Goal: Task Accomplishment & Management: Use online tool/utility

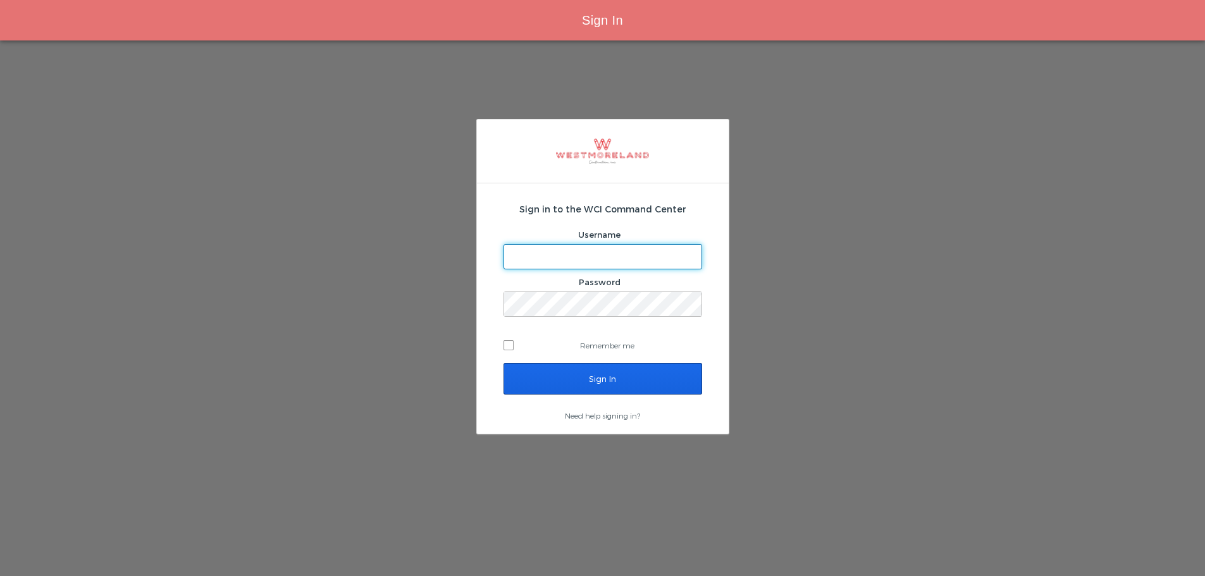
type input "[EMAIL_ADDRESS][PERSON_NAME][DOMAIN_NAME]"
click at [578, 371] on input "Sign In" at bounding box center [603, 379] width 199 height 32
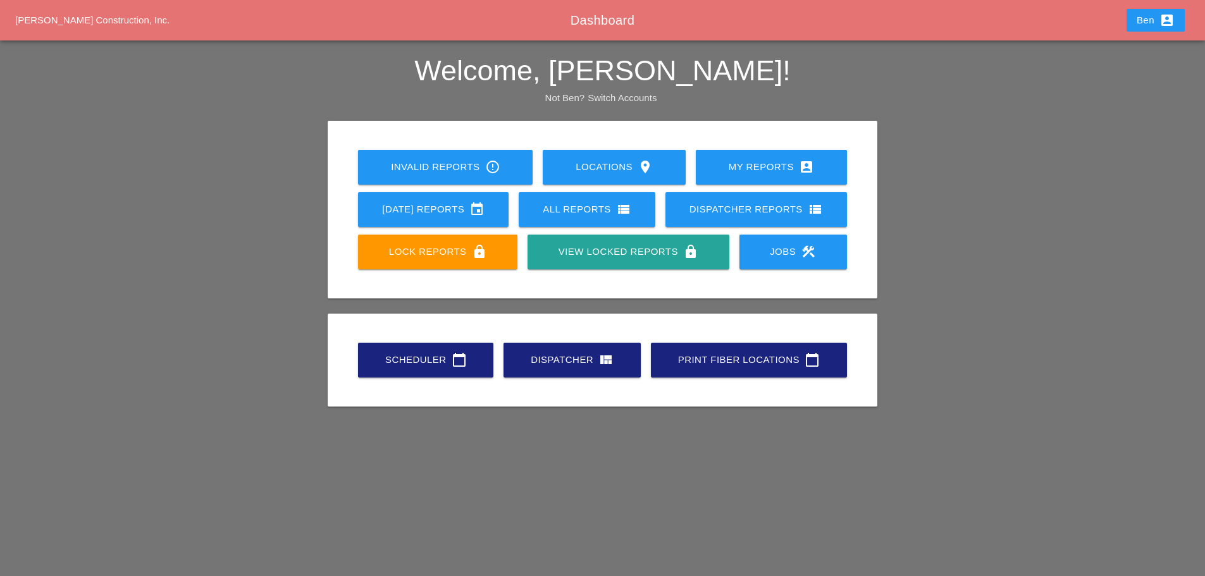
click at [366, 349] on link "Scheduler calendar_today" at bounding box center [425, 360] width 135 height 35
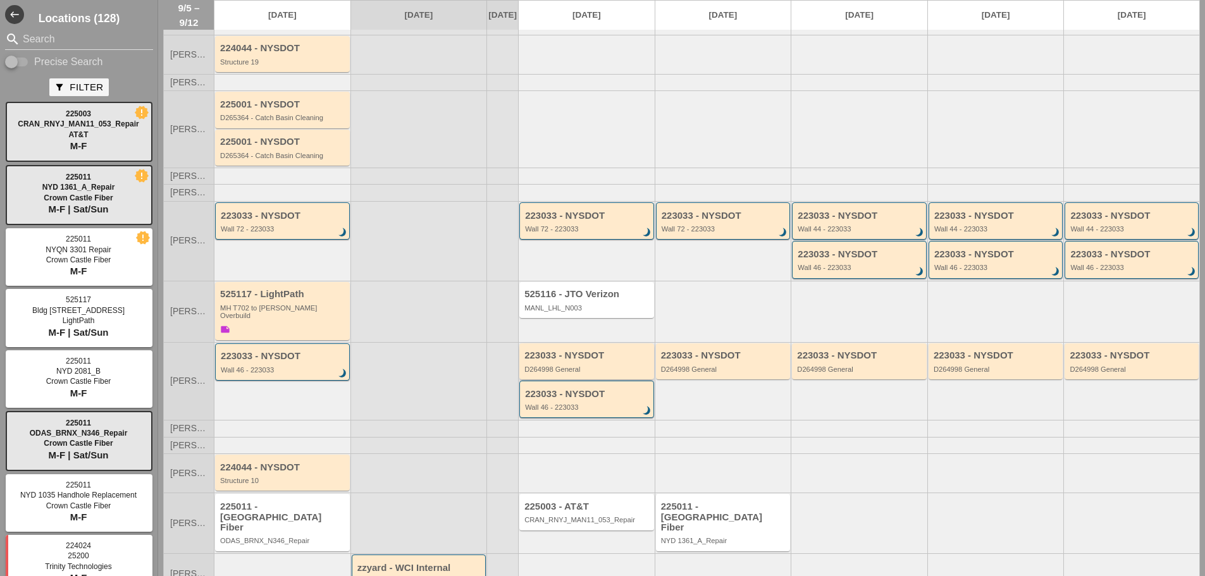
scroll to position [77, 0]
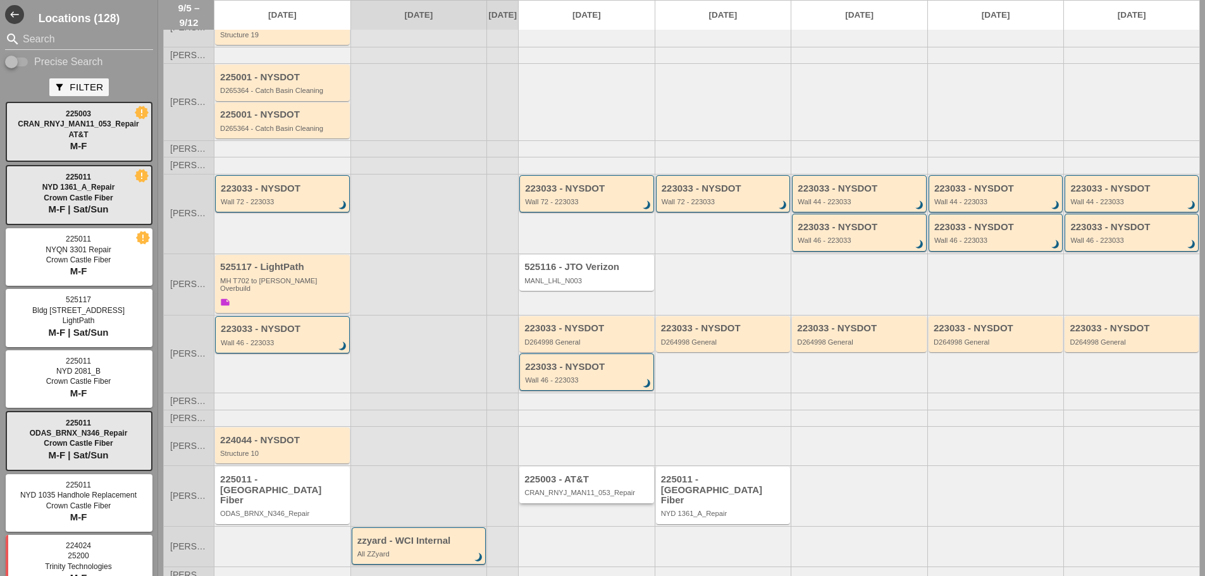
click at [588, 482] on div "225003 - AT&T" at bounding box center [588, 480] width 127 height 11
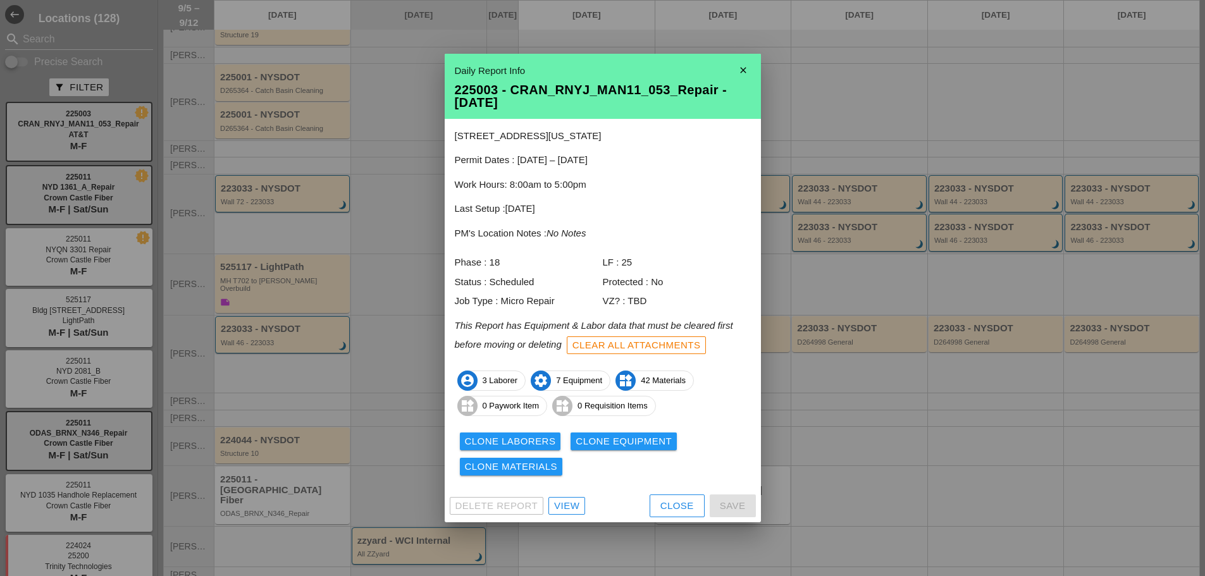
click at [577, 505] on div "View" at bounding box center [566, 506] width 25 height 15
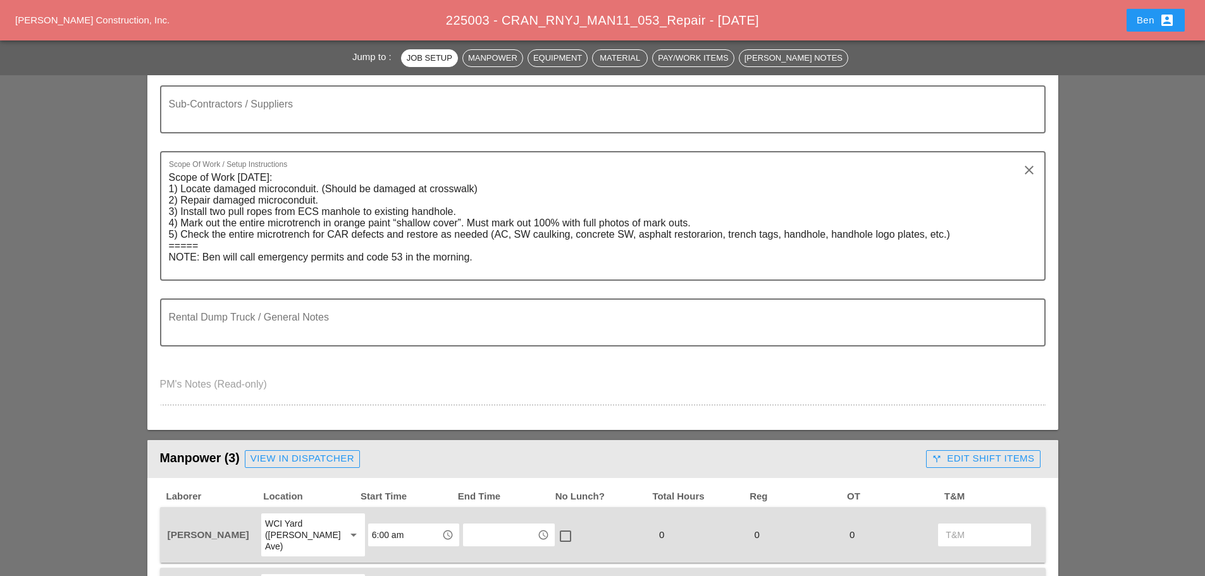
scroll to position [527, 0]
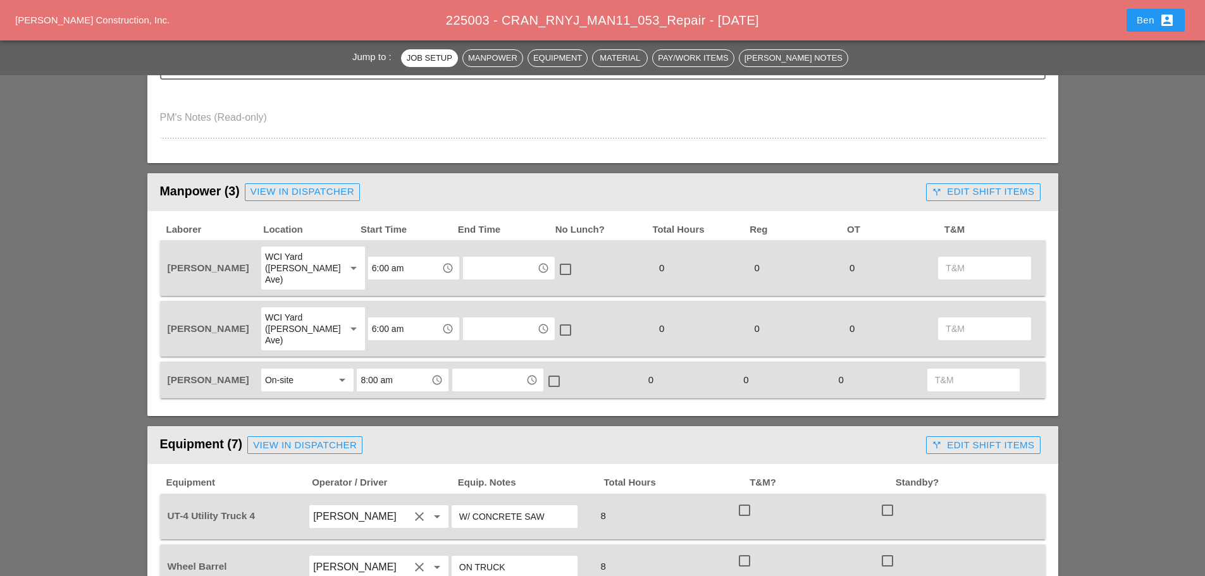
drag, startPoint x: 101, startPoint y: 239, endPoint x: 59, endPoint y: 260, distance: 47.0
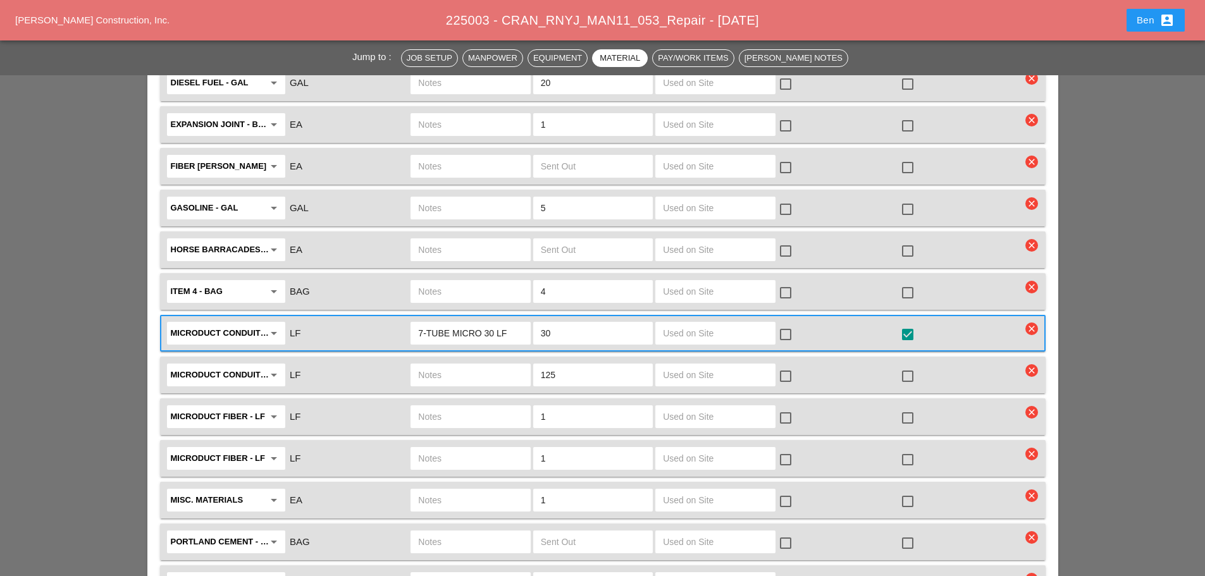
scroll to position [2109, 0]
click at [566, 325] on input "30" at bounding box center [593, 335] width 104 height 20
type input "3"
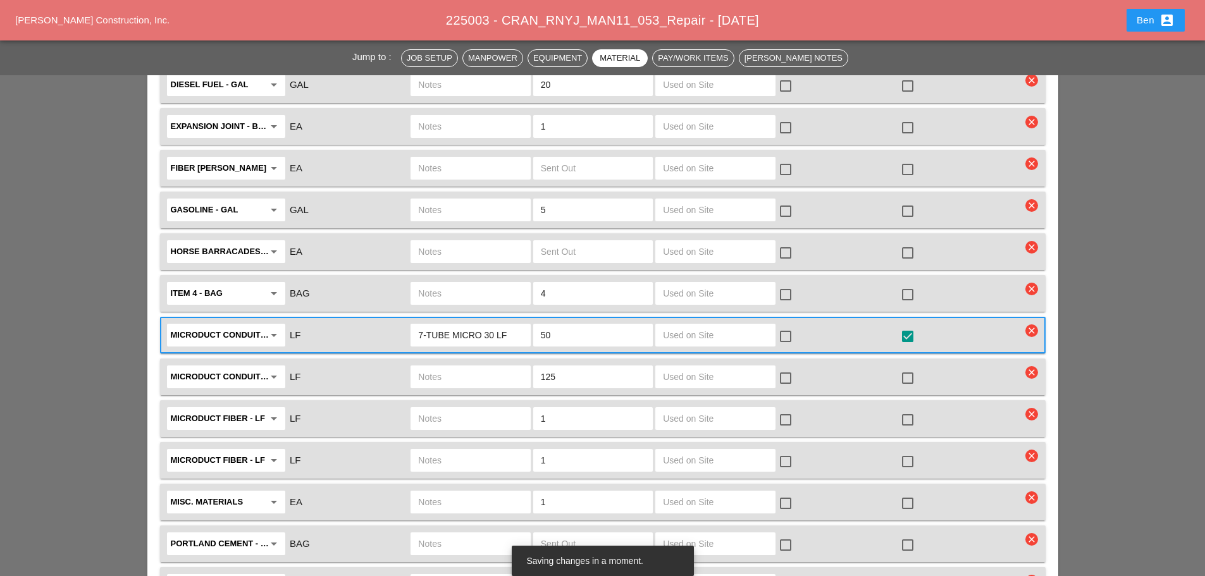
type input "50"
click at [99, 275] on div "Jump to : Job Setup Manpower Equipment Material Pay/Work Items [PERSON_NAME] No…" at bounding box center [602, 118] width 1205 height 4205
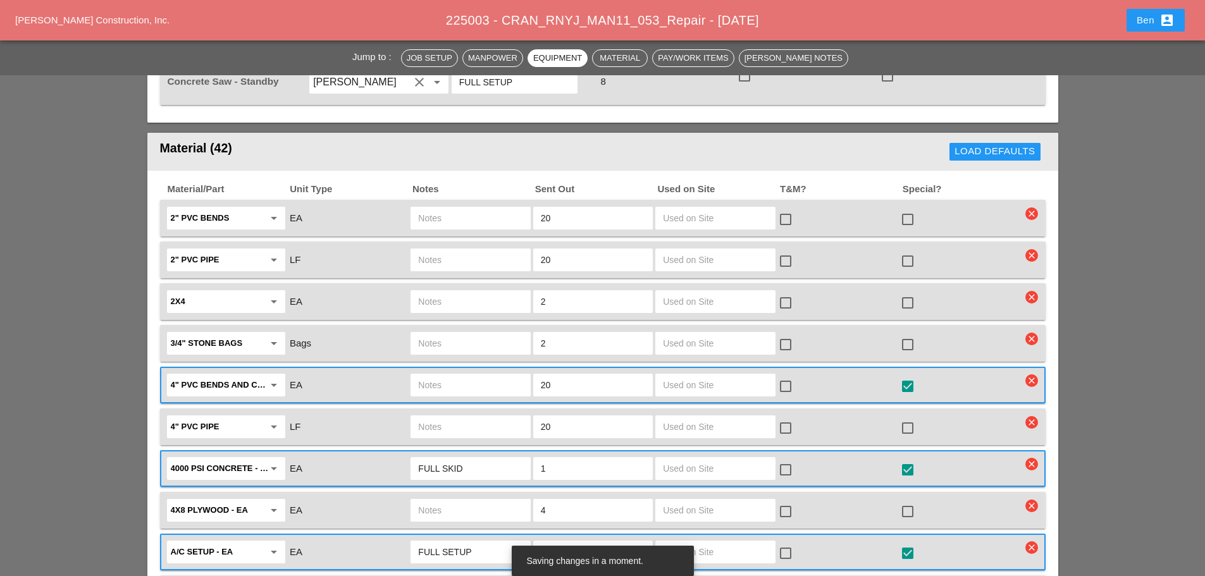
scroll to position [1371, 0]
